Goal: Information Seeking & Learning: Learn about a topic

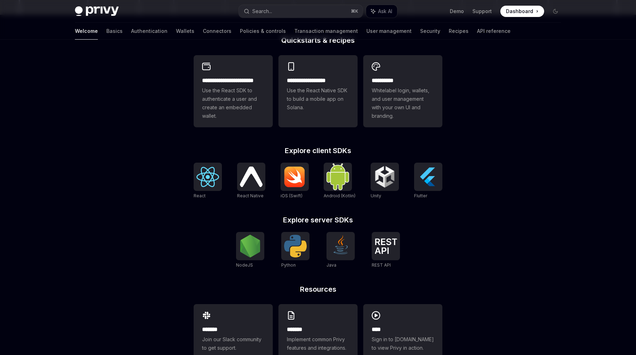
scroll to position [207, 0]
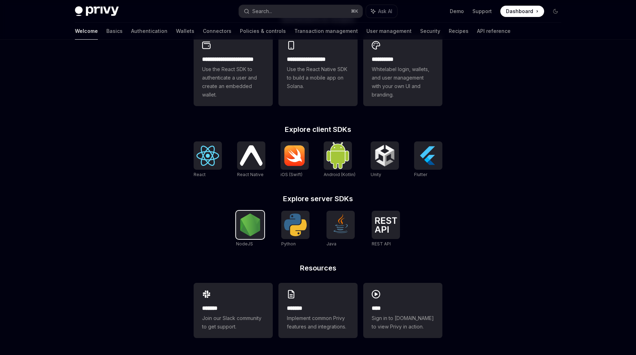
click at [251, 230] on img at bounding box center [250, 224] width 23 height 23
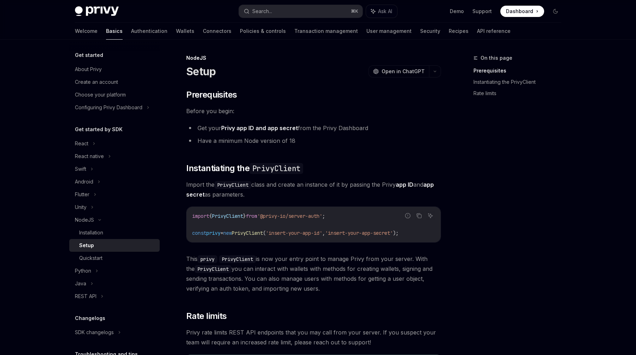
click at [105, 250] on link "Setup" at bounding box center [114, 245] width 90 height 13
click at [104, 256] on div "Quickstart" at bounding box center [117, 258] width 76 height 8
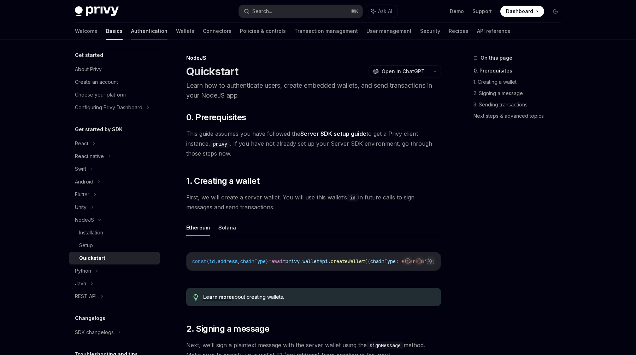
click at [131, 29] on link "Authentication" at bounding box center [149, 31] width 36 height 17
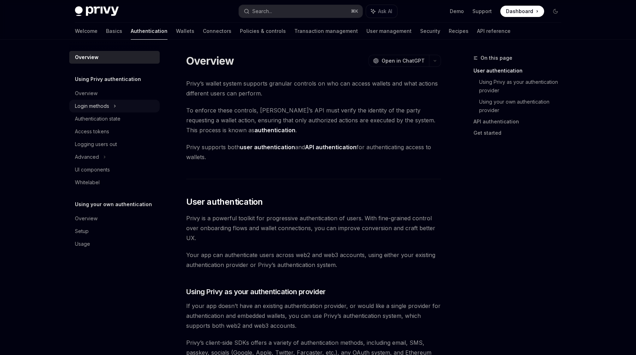
click at [105, 105] on div "Login methods" at bounding box center [92, 106] width 34 height 8
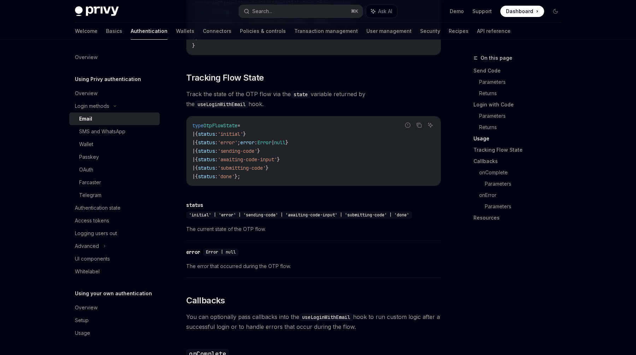
scroll to position [766, 0]
click at [280, 160] on code "type OtpFlowState = | { status : 'initial' } | { status : 'error' ; error : Err…" at bounding box center [313, 151] width 243 height 59
click at [243, 132] on span "'initial'" at bounding box center [230, 135] width 25 height 6
click at [261, 157] on span "'awaiting-code-input'" at bounding box center [247, 160] width 59 height 6
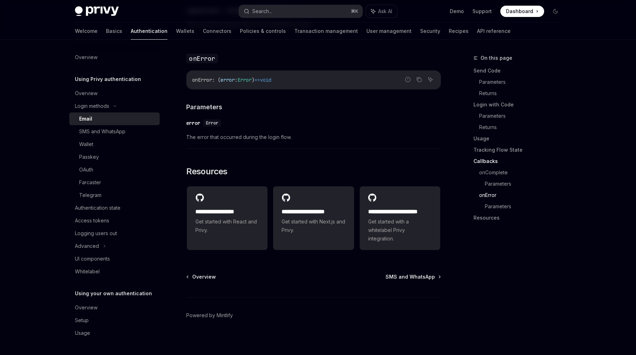
scroll to position [1361, 0]
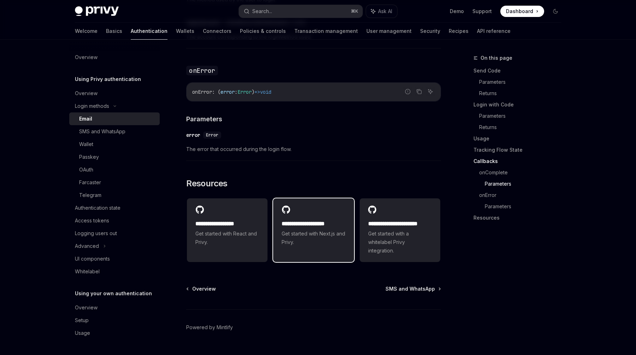
click at [305, 219] on h2 "**********" at bounding box center [313, 223] width 64 height 8
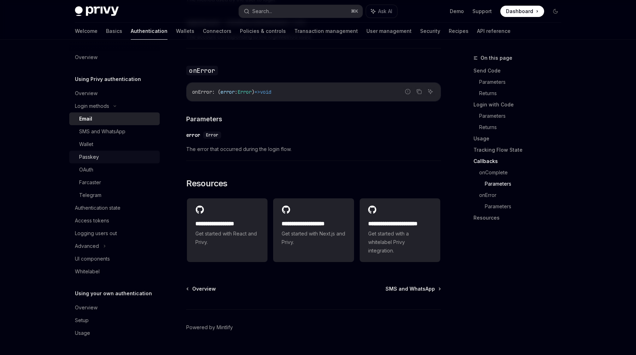
click at [97, 157] on div "Passkey" at bounding box center [89, 157] width 20 height 8
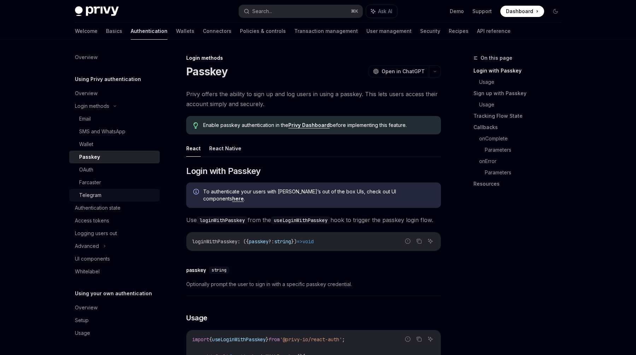
click at [117, 197] on div "Telegram" at bounding box center [117, 195] width 76 height 8
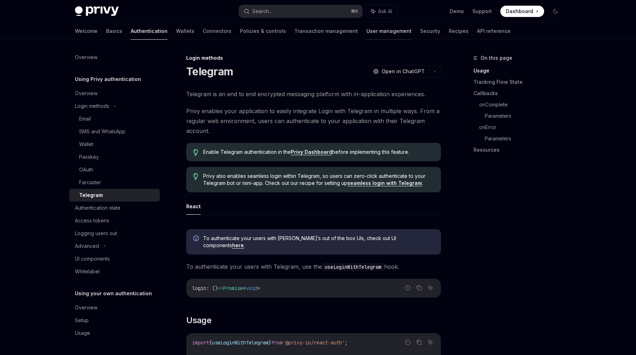
click at [366, 32] on link "User management" at bounding box center [388, 31] width 45 height 17
type textarea "*"
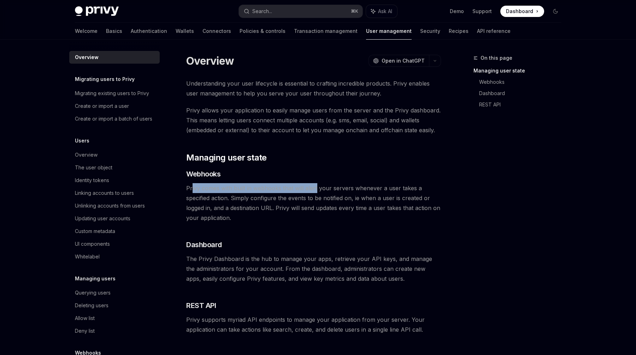
drag, startPoint x: 192, startPoint y: 186, endPoint x: 317, endPoint y: 186, distance: 125.4
click at [317, 186] on span "Privy comes with built in webhooks that will alert your servers whenever a user…" at bounding box center [313, 203] width 255 height 40
click at [332, 187] on span "Privy comes with built in webhooks that will alert your servers whenever a user…" at bounding box center [313, 203] width 255 height 40
drag, startPoint x: 223, startPoint y: 185, endPoint x: 312, endPoint y: 185, distance: 89.0
click at [312, 185] on span "Privy comes with built in webhooks that will alert your servers whenever a user…" at bounding box center [313, 203] width 255 height 40
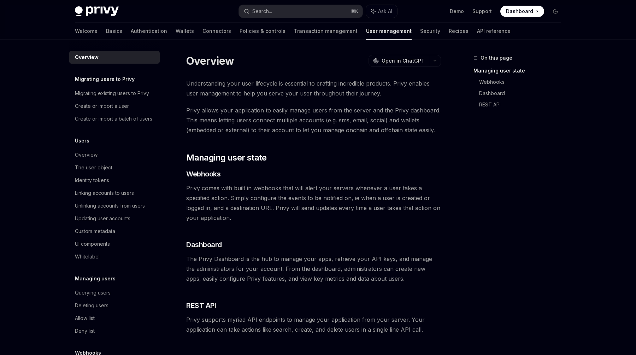
click at [351, 184] on span "Privy comes with built in webhooks that will alert your servers whenever a user…" at bounding box center [313, 203] width 255 height 40
click at [504, 10] on span at bounding box center [522, 11] width 44 height 11
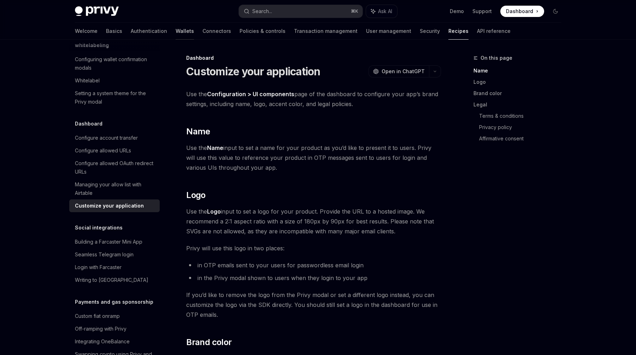
click at [176, 29] on link "Wallets" at bounding box center [185, 31] width 18 height 17
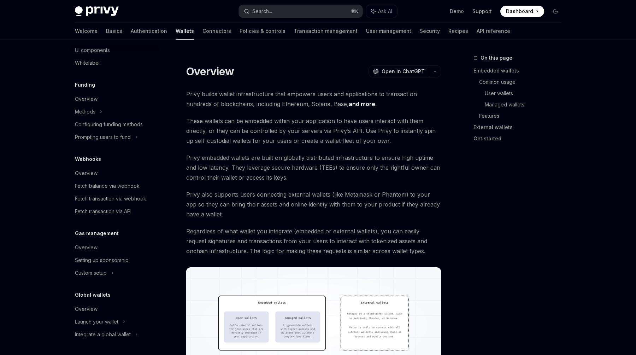
type textarea "*"
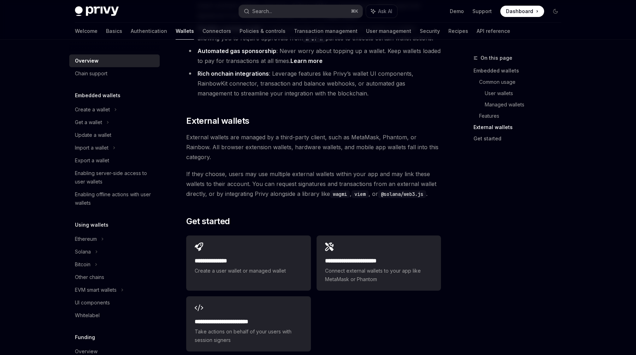
scroll to position [1051, 0]
